Goal: Task Accomplishment & Management: Complete application form

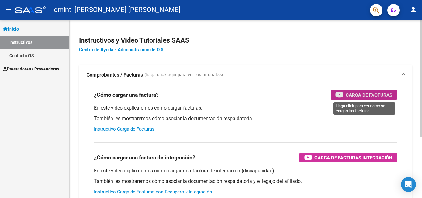
click at [343, 95] on icon "button" at bounding box center [340, 94] width 8 height 7
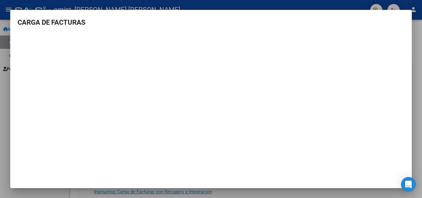
drag, startPoint x: 405, startPoint y: 143, endPoint x: 408, endPoint y: 133, distance: 9.9
click at [406, 138] on mat-dialog-content "CARGA DE FACTURAS" at bounding box center [211, 95] width 402 height 156
click at [422, 65] on div at bounding box center [211, 99] width 422 height 198
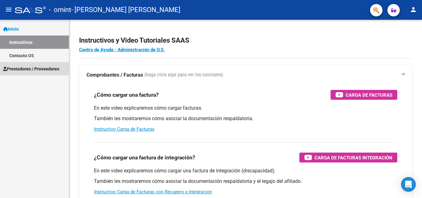
click at [54, 68] on span "Prestadores / Proveedores" at bounding box center [31, 69] width 56 height 7
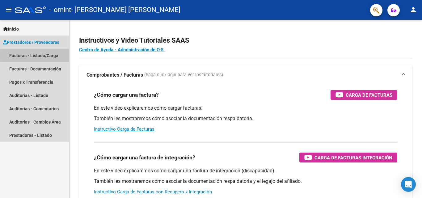
click at [56, 56] on link "Facturas - Listado/Carga" at bounding box center [34, 55] width 69 height 13
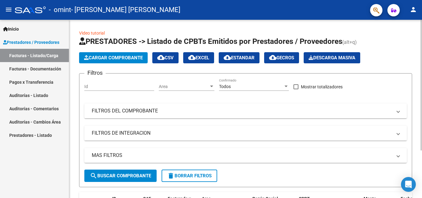
click at [120, 57] on span "Cargar Comprobante" at bounding box center [113, 58] width 59 height 6
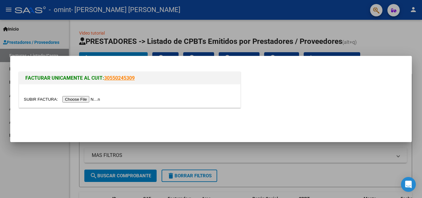
click at [83, 102] on input "file" at bounding box center [63, 99] width 78 height 6
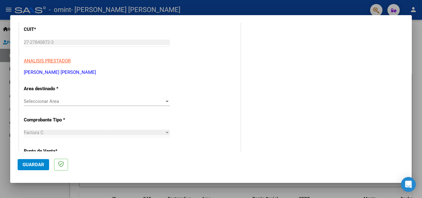
scroll to position [93, 0]
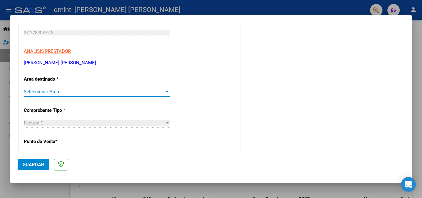
click at [166, 92] on div at bounding box center [167, 92] width 3 height 2
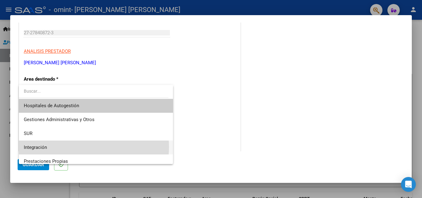
click at [77, 148] on span "Integración" at bounding box center [96, 148] width 144 height 14
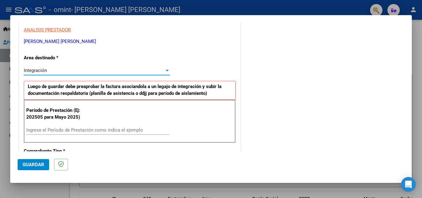
scroll to position [124, 0]
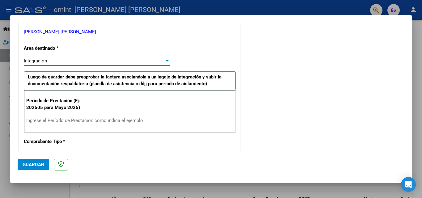
click at [83, 115] on div "Período de Prestación (Ej: 202505 para Mayo 2025) Ingrese el Período de Prestac…" at bounding box center [130, 111] width 212 height 43
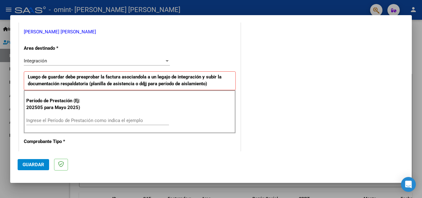
click at [83, 121] on input "Ingrese el Período de Prestación como indica el ejemplo" at bounding box center [97, 121] width 143 height 6
click at [89, 118] on input "Ingrese el Período de Prestación como indica el ejemplo" at bounding box center [97, 121] width 143 height 6
click at [94, 121] on input "Ingrese el Período de Prestación como indica el ejemplo" at bounding box center [97, 121] width 143 height 6
drag, startPoint x: 93, startPoint y: 121, endPoint x: 126, endPoint y: 125, distance: 33.3
click at [102, 126] on div "Ingrese el Período de Prestación como indica el ejemplo" at bounding box center [97, 123] width 143 height 15
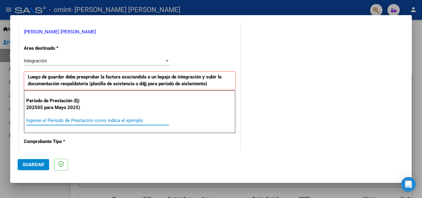
drag, startPoint x: 36, startPoint y: 120, endPoint x: 45, endPoint y: 118, distance: 9.2
click at [36, 119] on input "Ingrese el Período de Prestación como indica el ejemplo" at bounding box center [97, 121] width 143 height 6
click at [80, 58] on div "Integración Seleccionar Area" at bounding box center [97, 60] width 146 height 9
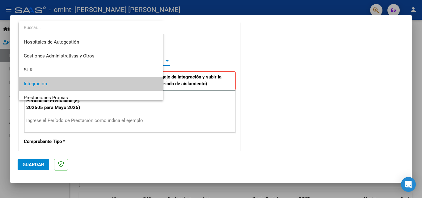
scroll to position [23, 0]
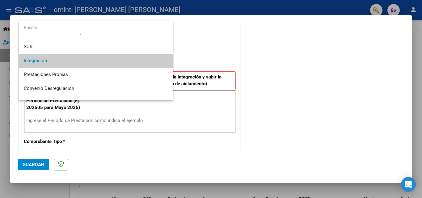
click at [80, 58] on span "Integración" at bounding box center [96, 61] width 144 height 14
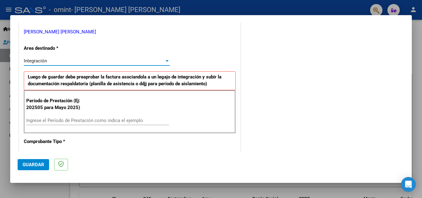
click at [100, 83] on strong "Luego de guardar debe preaprobar la factura asociandola a un legajo de integrac…" at bounding box center [125, 80] width 194 height 13
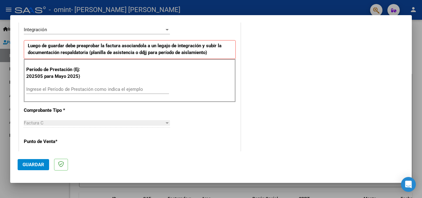
scroll to position [155, 0]
click at [32, 87] on input "Ingrese el Período de Prestación como indica el ejemplo" at bounding box center [97, 90] width 143 height 6
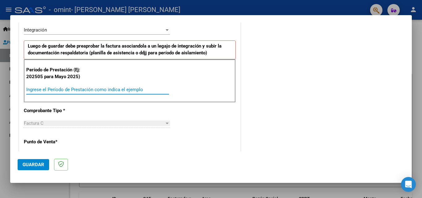
click at [34, 90] on input "Ingrese el Período de Prestación como indica el ejemplo" at bounding box center [97, 90] width 143 height 6
click at [41, 121] on span "Factura C" at bounding box center [34, 124] width 20 height 6
drag, startPoint x: 143, startPoint y: 87, endPoint x: 171, endPoint y: 87, distance: 27.5
click at [149, 87] on input "Ingrese el Período de Prestación como indica el ejemplo" at bounding box center [97, 90] width 143 height 6
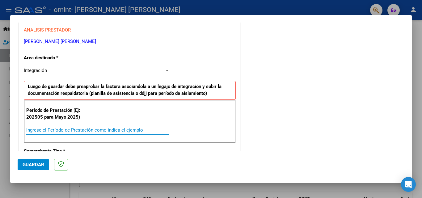
scroll to position [124, 0]
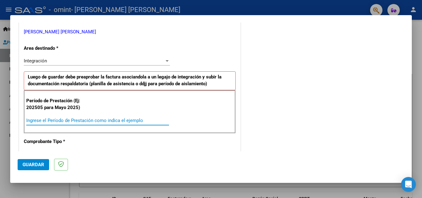
click at [104, 121] on input "Ingrese el Período de Prestación como indica el ejemplo" at bounding box center [97, 121] width 143 height 6
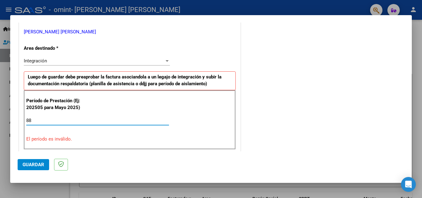
type input "8"
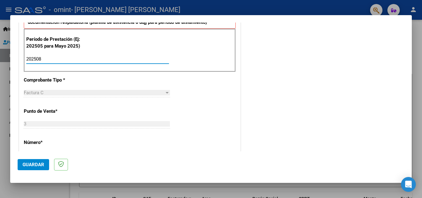
scroll to position [185, 0]
type input "202508"
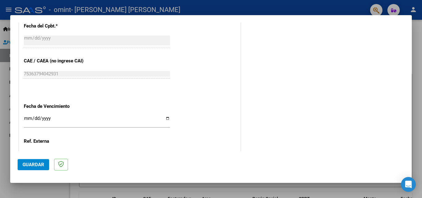
scroll to position [353, 0]
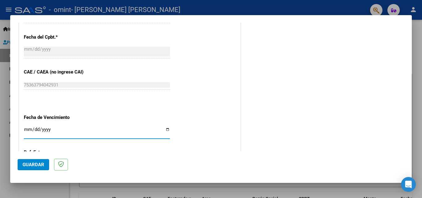
drag, startPoint x: 36, startPoint y: 133, endPoint x: 28, endPoint y: 126, distance: 11.4
click at [36, 132] on input "Ingresar la fecha" at bounding box center [97, 132] width 146 height 10
type input "[DATE]"
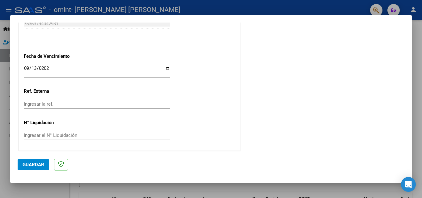
scroll to position [415, 0]
click at [40, 99] on div "Ingresar la ref." at bounding box center [97, 103] width 146 height 9
click at [43, 165] on span "Guardar" at bounding box center [34, 165] width 22 height 6
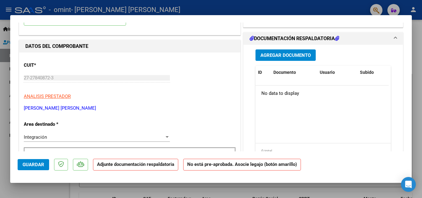
scroll to position [62, 0]
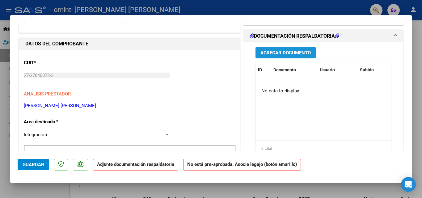
click at [285, 52] on span "Agregar Documento" at bounding box center [286, 53] width 50 height 6
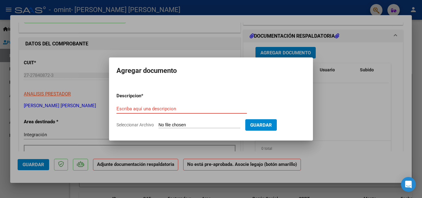
click at [167, 107] on input "Escriba aquí una descripcion" at bounding box center [182, 109] width 130 height 6
click at [189, 123] on input "Seleccionar Archivo" at bounding box center [200, 125] width 82 height 6
type input "C:\fakepath\doliani agosto psicopedagogia .pdf"
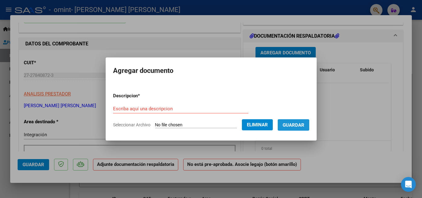
click at [305, 125] on span "Guardar" at bounding box center [294, 125] width 22 height 6
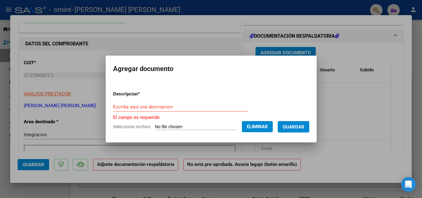
click at [118, 107] on input "Escriba aquí una descripcion" at bounding box center [180, 107] width 135 height 6
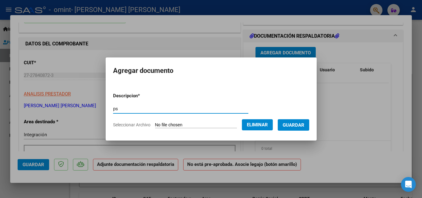
type input "p"
type input "Psicopedagogia asistencia agosto"
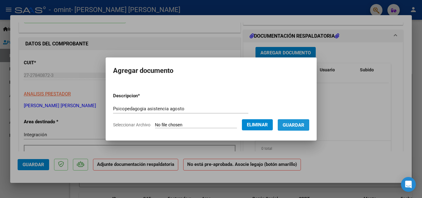
drag, startPoint x: 301, startPoint y: 124, endPoint x: 175, endPoint y: 118, distance: 126.0
click at [301, 124] on span "Guardar" at bounding box center [294, 125] width 22 height 6
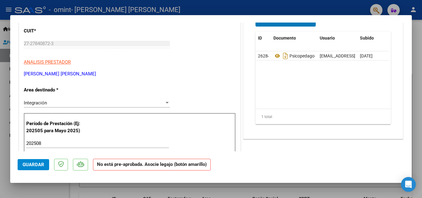
scroll to position [93, 0]
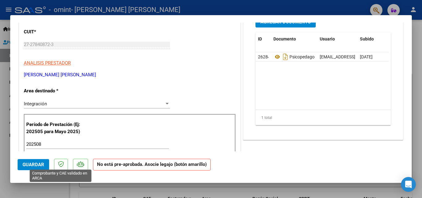
click at [61, 164] on icon at bounding box center [61, 164] width 6 height 6
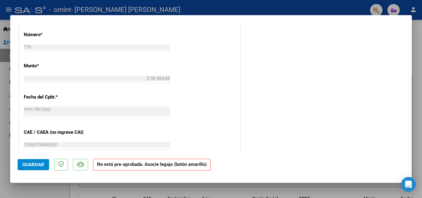
scroll to position [309, 0]
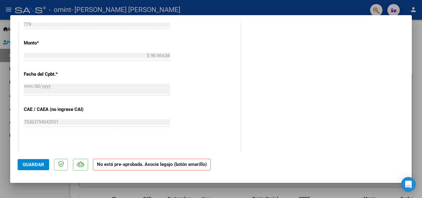
click at [158, 168] on strong "No está pre-aprobada. Asocie legajo (botón amarillo)" at bounding box center [152, 165] width 118 height 12
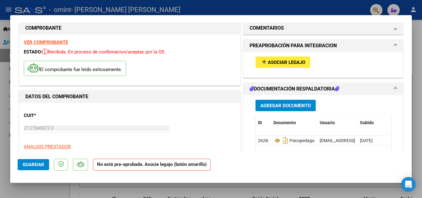
scroll to position [0, 0]
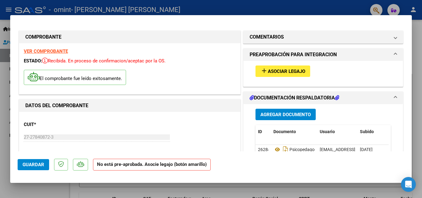
click at [283, 70] on span "Asociar Legajo" at bounding box center [286, 72] width 37 height 6
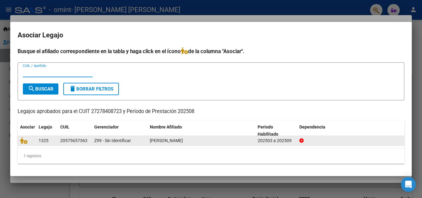
click at [60, 140] on datatable-body-cell "20575657363" at bounding box center [75, 141] width 34 height 10
drag, startPoint x: 63, startPoint y: 140, endPoint x: 53, endPoint y: 139, distance: 9.9
click at [54, 140] on div "1325 20575657363 Z99 - Sin Identificar DOLIANI BAUTISTA 202503 a 202509" at bounding box center [211, 141] width 387 height 10
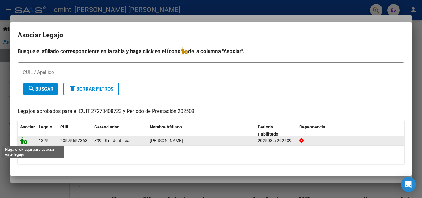
click at [21, 140] on icon at bounding box center [23, 140] width 7 height 7
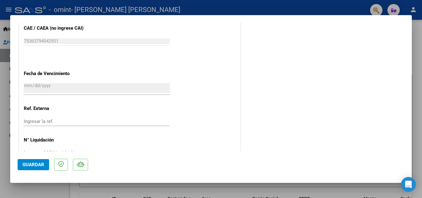
scroll to position [394, 0]
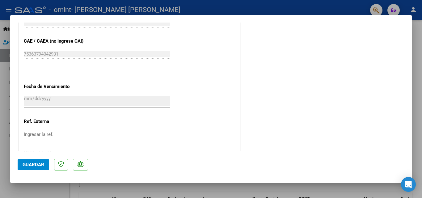
drag, startPoint x: 36, startPoint y: 161, endPoint x: 39, endPoint y: 160, distance: 3.3
click at [38, 160] on button "Guardar" at bounding box center [34, 164] width 32 height 11
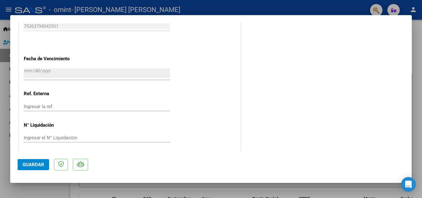
scroll to position [424, 0]
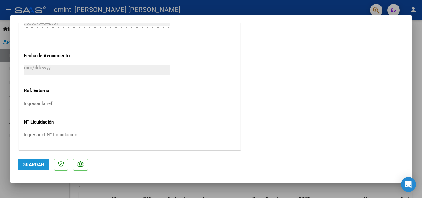
drag, startPoint x: 35, startPoint y: 166, endPoint x: 39, endPoint y: 164, distance: 4.5
click at [36, 165] on span "Guardar" at bounding box center [34, 165] width 22 height 6
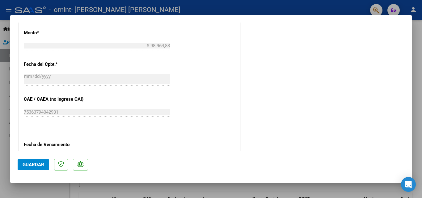
scroll to position [332, 0]
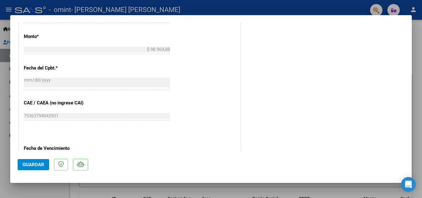
drag, startPoint x: 376, startPoint y: 47, endPoint x: 395, endPoint y: 97, distance: 53.9
click at [406, 9] on div at bounding box center [211, 99] width 422 height 198
type input "$ 0,00"
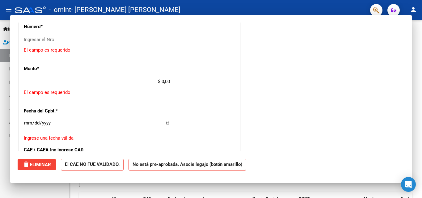
scroll to position [313, 0]
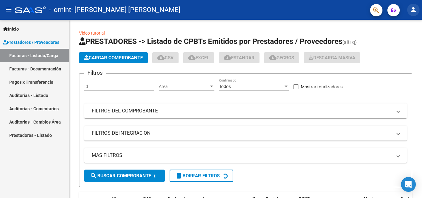
click at [414, 8] on mat-icon "person" at bounding box center [413, 9] width 7 height 7
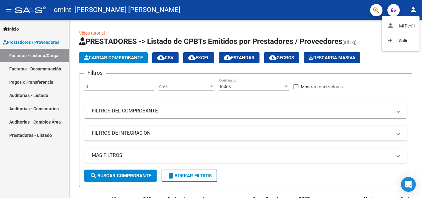
click at [31, 69] on div at bounding box center [211, 99] width 422 height 198
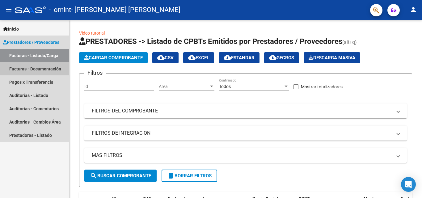
click at [31, 68] on link "Facturas - Documentación" at bounding box center [34, 68] width 69 height 13
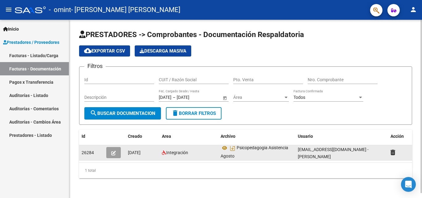
scroll to position [4, 0]
click at [241, 145] on span "Psicopedagogia Asistencia Agosto" at bounding box center [255, 151] width 68 height 13
click at [234, 144] on icon "Descargar documento" at bounding box center [233, 147] width 8 height 10
drag, startPoint x: 251, startPoint y: 126, endPoint x: 252, endPoint y: 130, distance: 3.9
click at [250, 130] on div "PRESTADORES -> Comprobantes - Documentación Respaldatoria cloud_download Export…" at bounding box center [245, 104] width 333 height 149
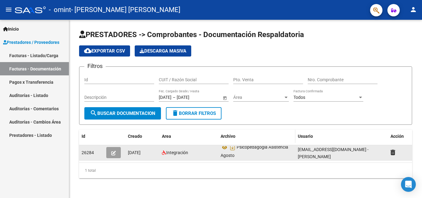
click at [250, 133] on div "Archivo" at bounding box center [257, 136] width 72 height 7
click at [390, 0] on html "menu - omint - MORARDO VERONICA CARINA person Inicio Instructivos Contacto OS P…" at bounding box center [211, 99] width 422 height 198
click at [113, 152] on icon "button" at bounding box center [113, 153] width 5 height 5
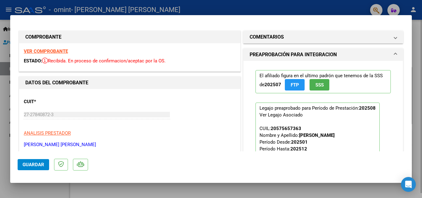
click at [417, 88] on div at bounding box center [211, 99] width 422 height 198
type input "$ 0,00"
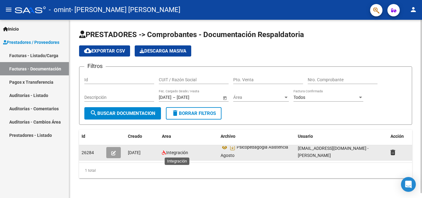
scroll to position [5, 0]
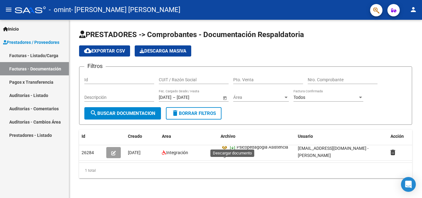
click at [232, 144] on icon "Descargar documento" at bounding box center [233, 147] width 8 height 10
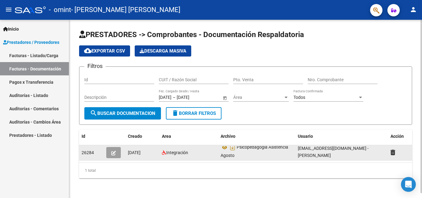
drag, startPoint x: 95, startPoint y: 143, endPoint x: 83, endPoint y: 147, distance: 12.6
click at [86, 146] on datatable-body-cell "26284" at bounding box center [91, 152] width 25 height 15
click at [83, 150] on span "26284" at bounding box center [88, 152] width 12 height 5
click at [113, 153] on icon "button" at bounding box center [113, 153] width 5 height 5
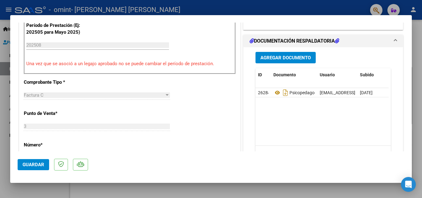
scroll to position [155, 0]
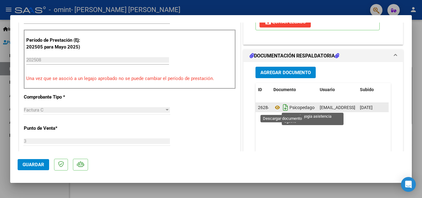
click at [285, 108] on icon "Descargar documento" at bounding box center [286, 108] width 8 height 10
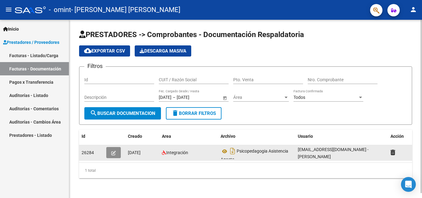
click at [113, 156] on span "button" at bounding box center [113, 153] width 5 height 6
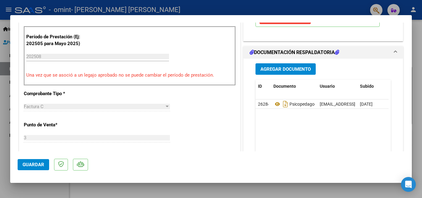
scroll to position [155, 0]
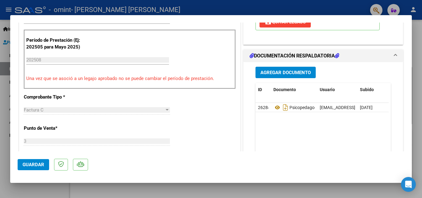
click at [291, 74] on span "Agregar Documento" at bounding box center [286, 73] width 50 height 6
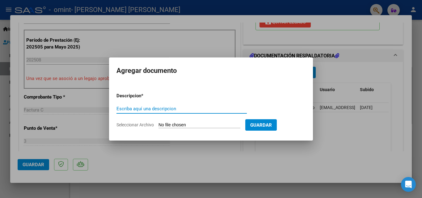
click at [164, 111] on input "Escriba aquí una descripcion" at bounding box center [182, 109] width 130 height 6
click at [161, 108] on input "Escriba aquí una descripcion" at bounding box center [182, 109] width 130 height 6
type input "b"
type input "Planilla nueva de asistencia formato omint"
click at [212, 124] on input "Seleccionar Archivo" at bounding box center [200, 125] width 82 height 6
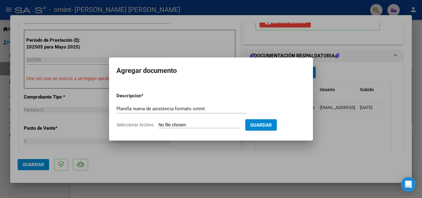
type input "C:\fakepath\Asistencia [PERSON_NAME] [DATE].pdf"
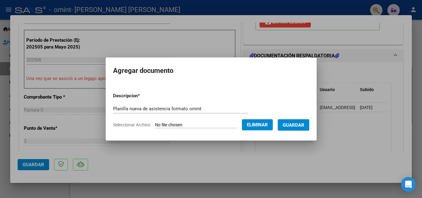
click at [261, 124] on span "Eliminar" at bounding box center [257, 125] width 21 height 6
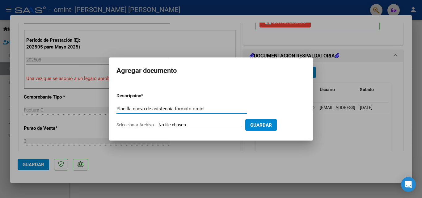
drag, startPoint x: 124, startPoint y: 103, endPoint x: 110, endPoint y: 108, distance: 14.8
click at [110, 108] on mat-dialog-content "Descripcion * Planilla nueva de asistencia formato omint Escriba aquí una descr…" at bounding box center [211, 108] width 204 height 50
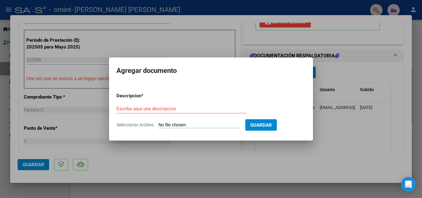
drag, startPoint x: 376, startPoint y: 143, endPoint x: 380, endPoint y: 119, distance: 24.8
click at [376, 141] on div at bounding box center [211, 99] width 422 height 198
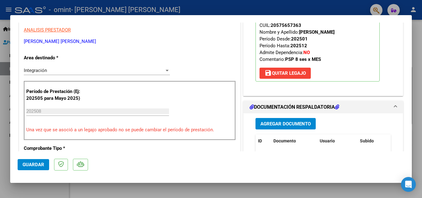
scroll to position [62, 0]
